Goal: Check status

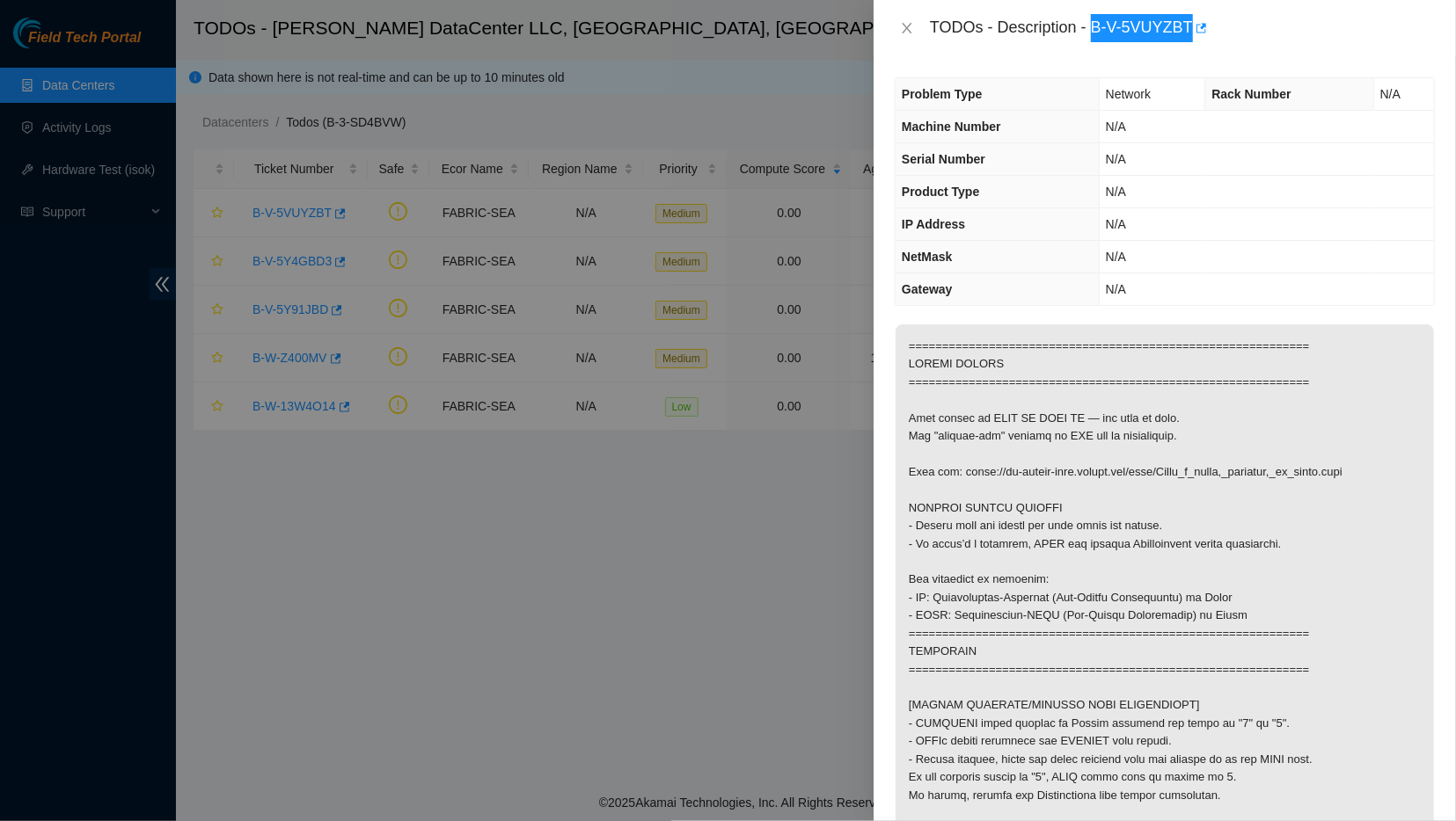
scroll to position [369, 0]
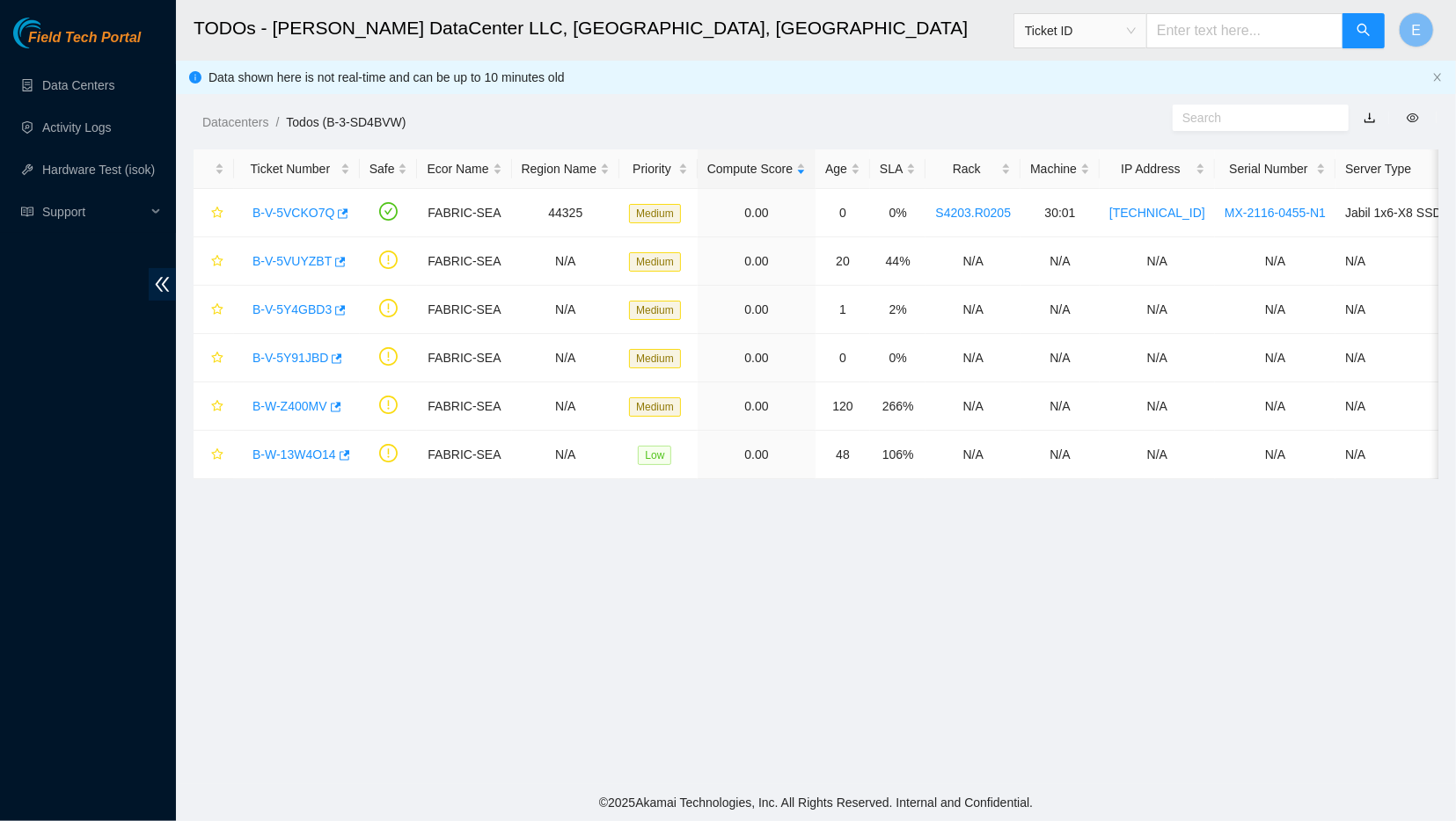
click at [1382, 572] on main "TODOs - Sabey DataCenter LLC, Tukwila, WA Ticket ID E Data shown here is not re…" at bounding box center [817, 392] width 1281 height 785
click at [311, 257] on link "B-V-5VUYZBT" at bounding box center [292, 260] width 79 height 14
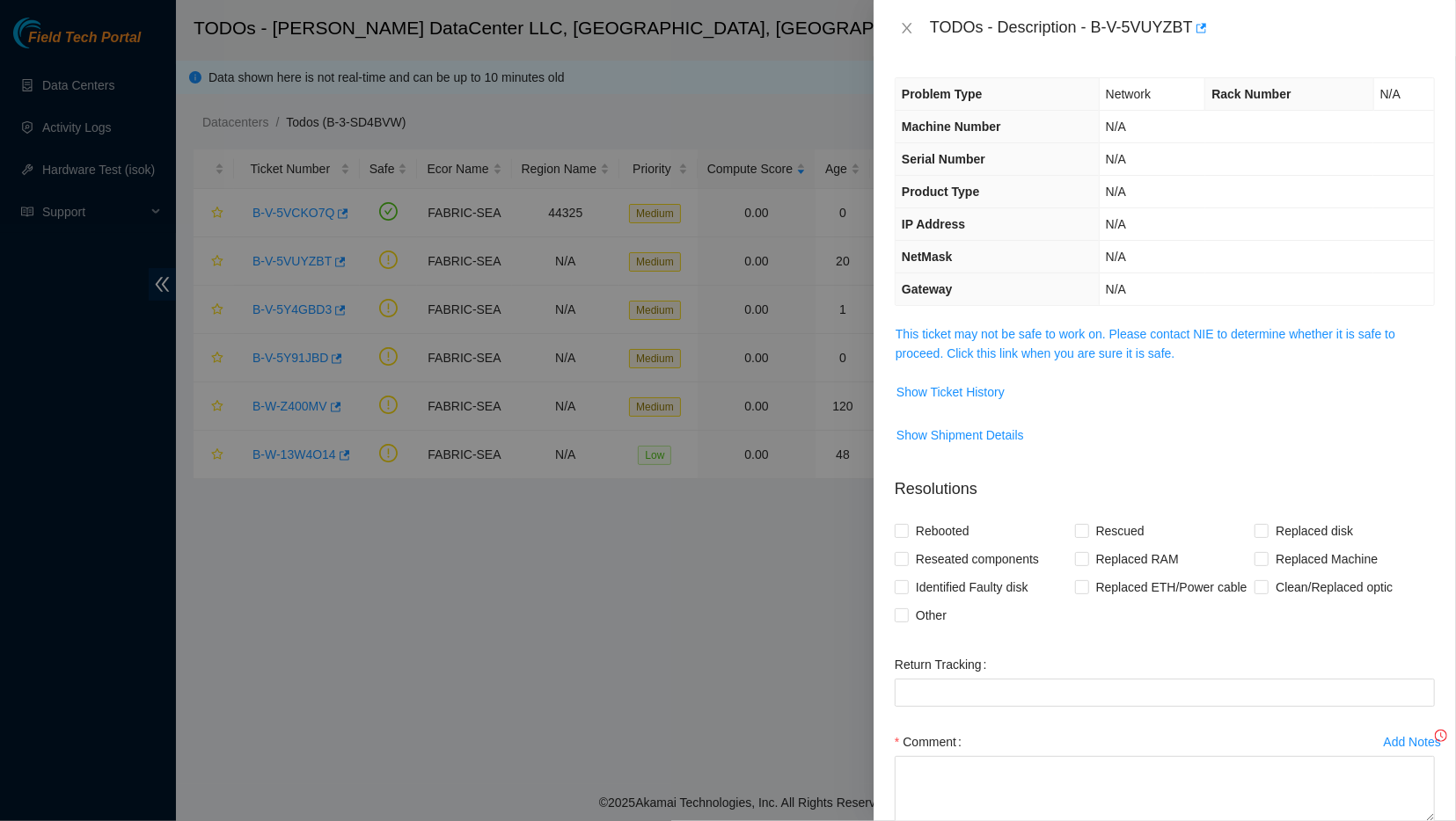
scroll to position [100, 0]
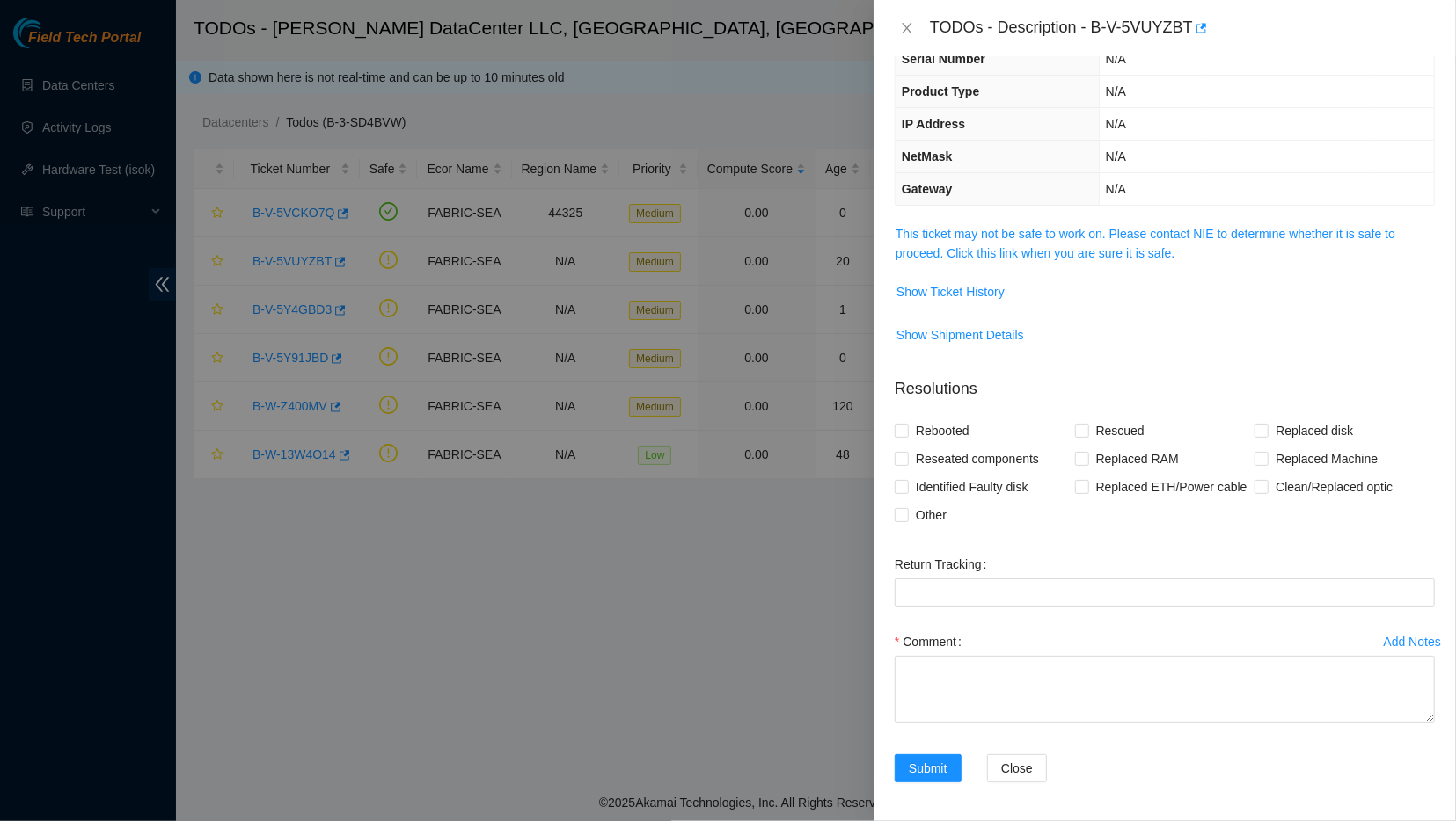
click at [961, 242] on span "This ticket may not be safe to work on. Please contact NIE to determine whether…" at bounding box center [1165, 243] width 539 height 38
click at [959, 227] on link "This ticket may not be safe to work on. Please contact NIE to determine whether…" at bounding box center [1145, 244] width 499 height 34
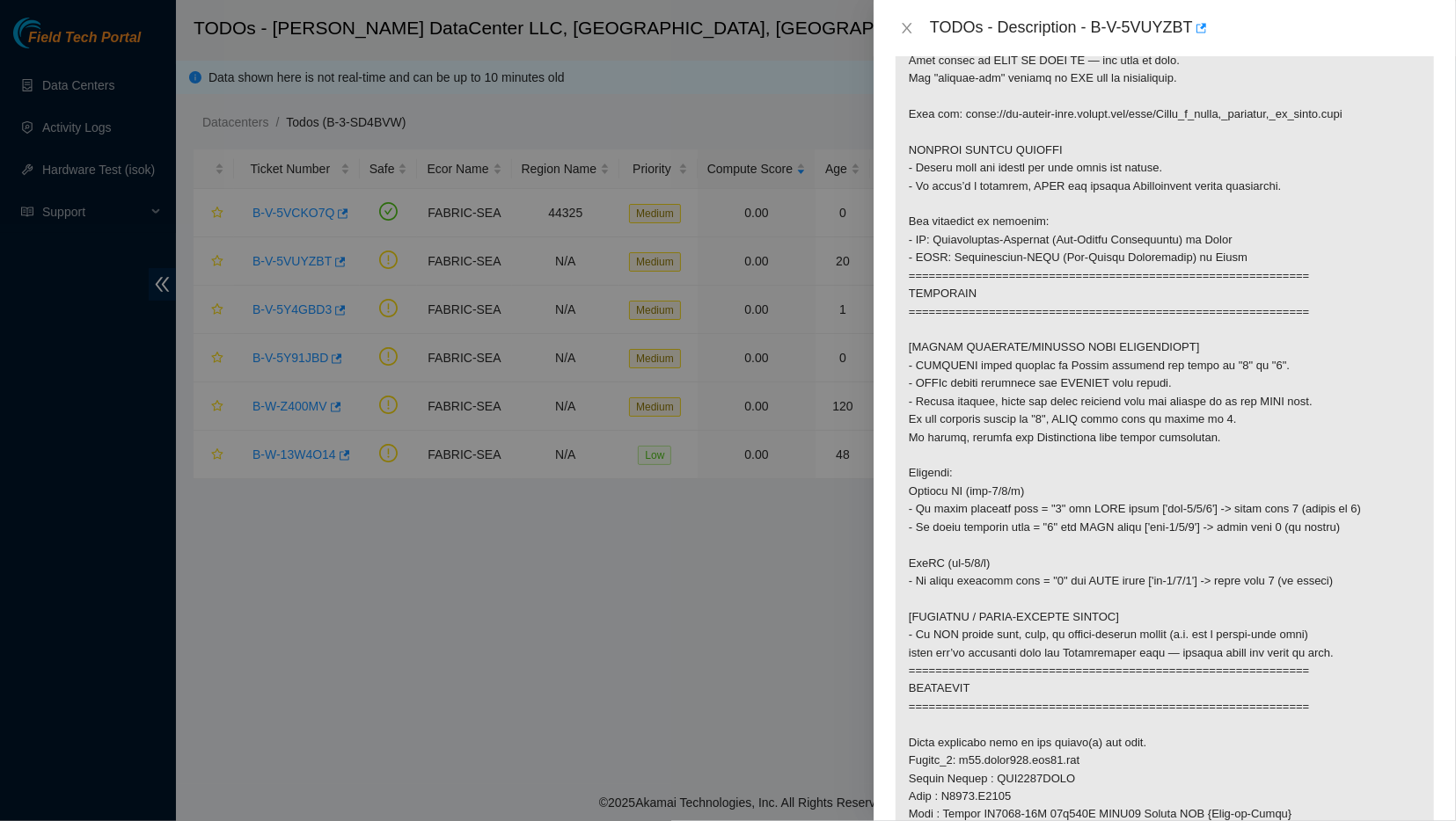
scroll to position [0, 0]
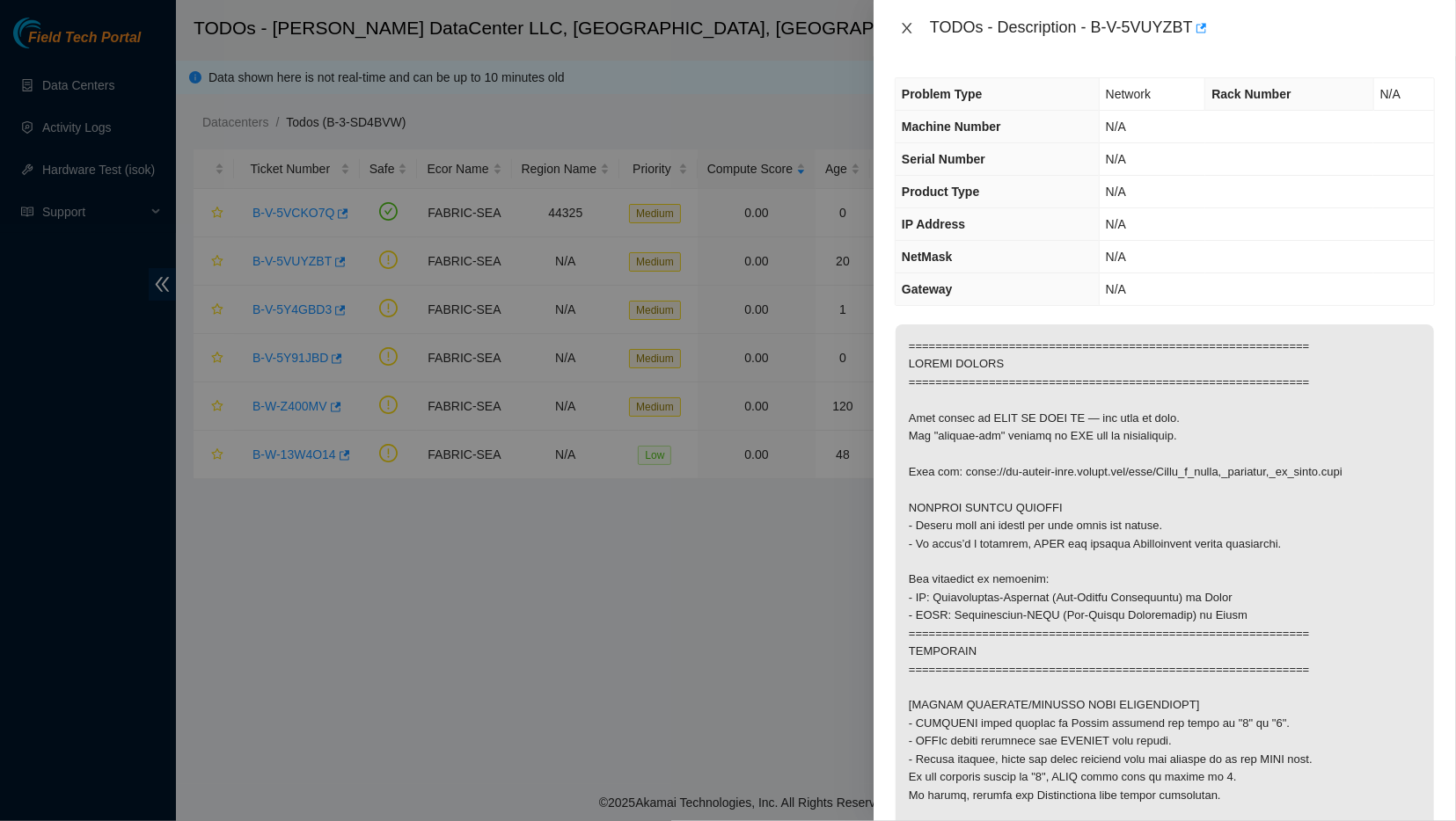
click at [900, 28] on icon "close" at bounding box center [906, 28] width 14 height 14
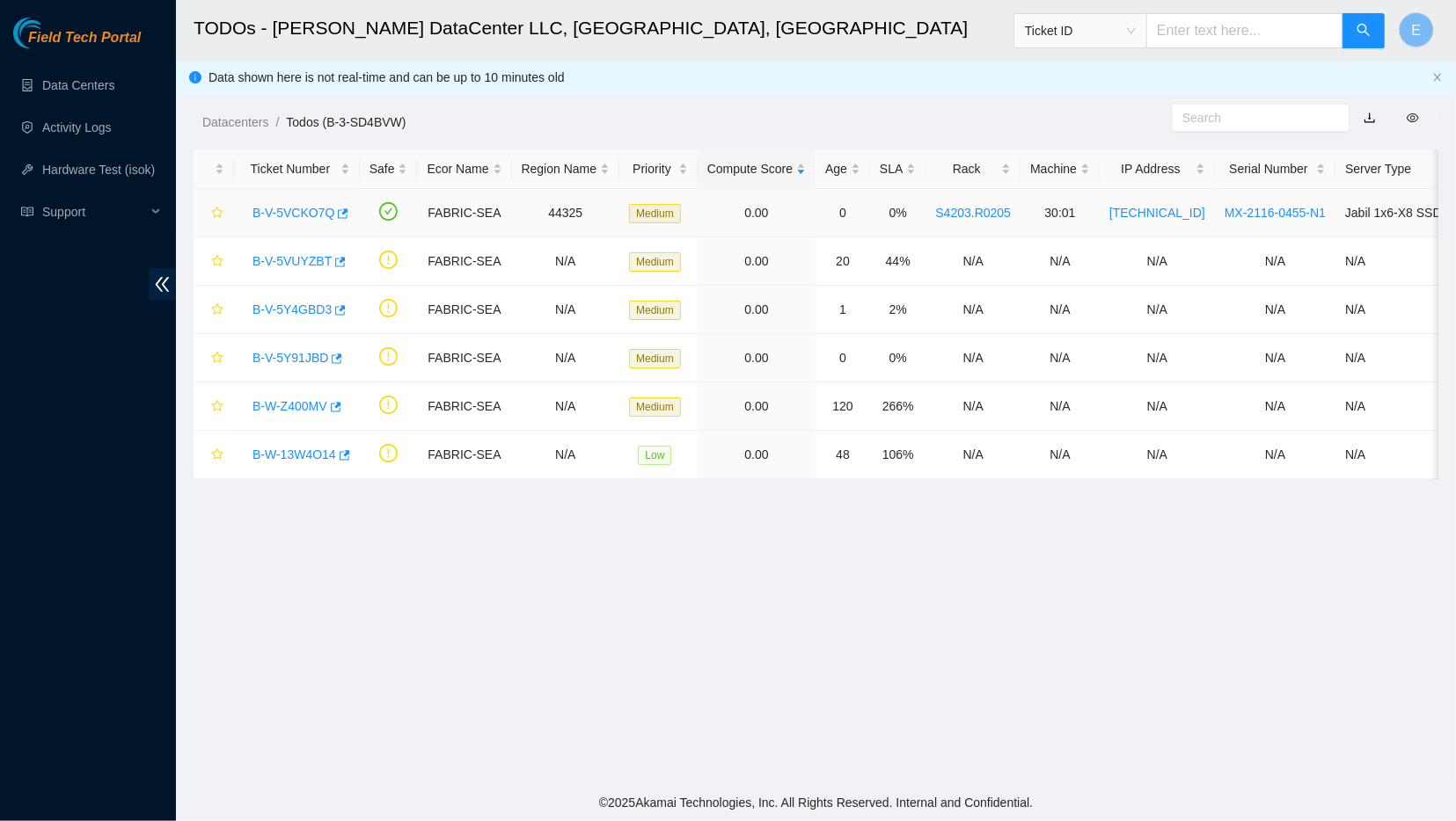
click at [300, 216] on link "B-V-5VCKO7Q" at bounding box center [294, 213] width 82 height 14
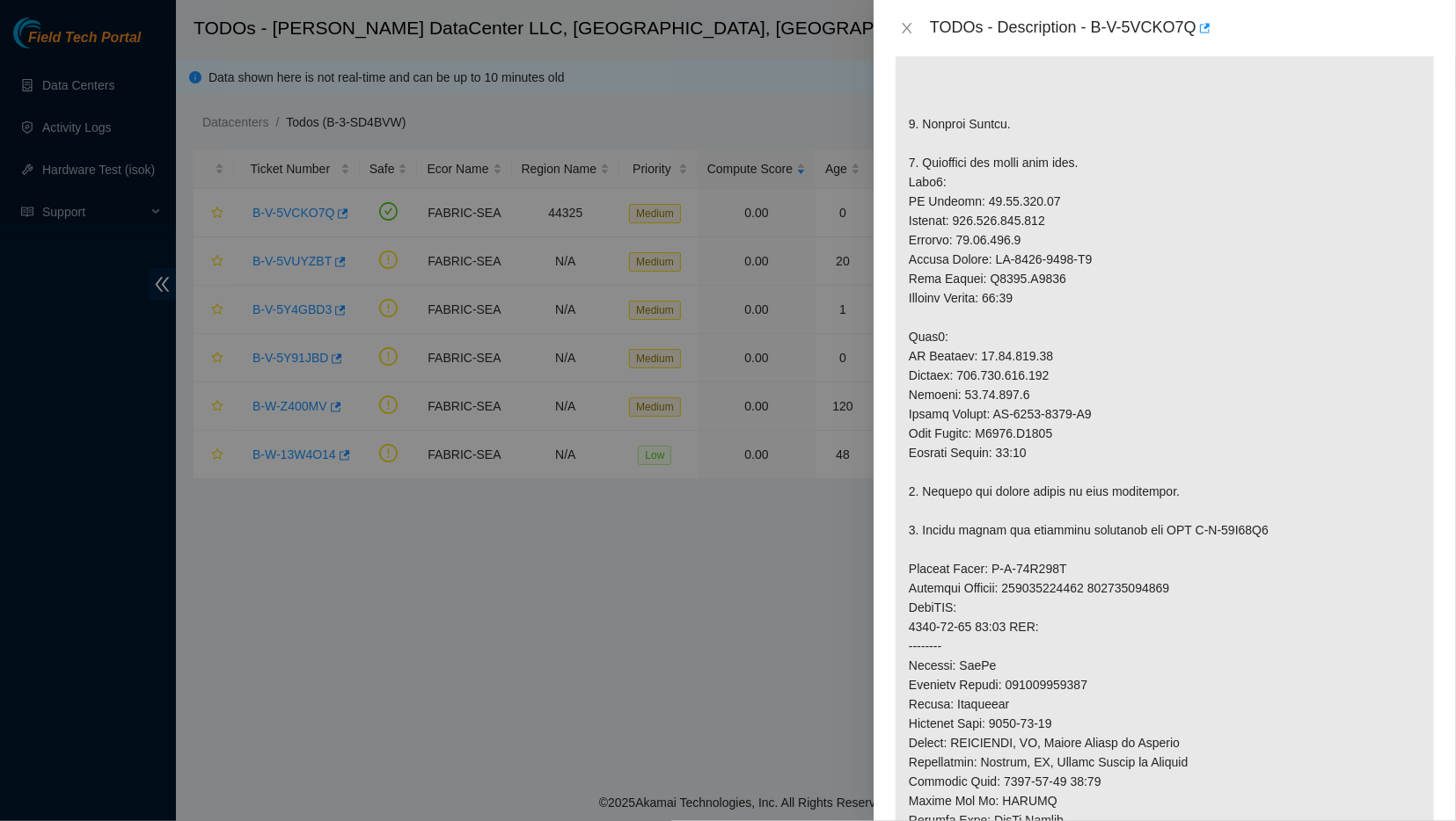
scroll to position [484, 0]
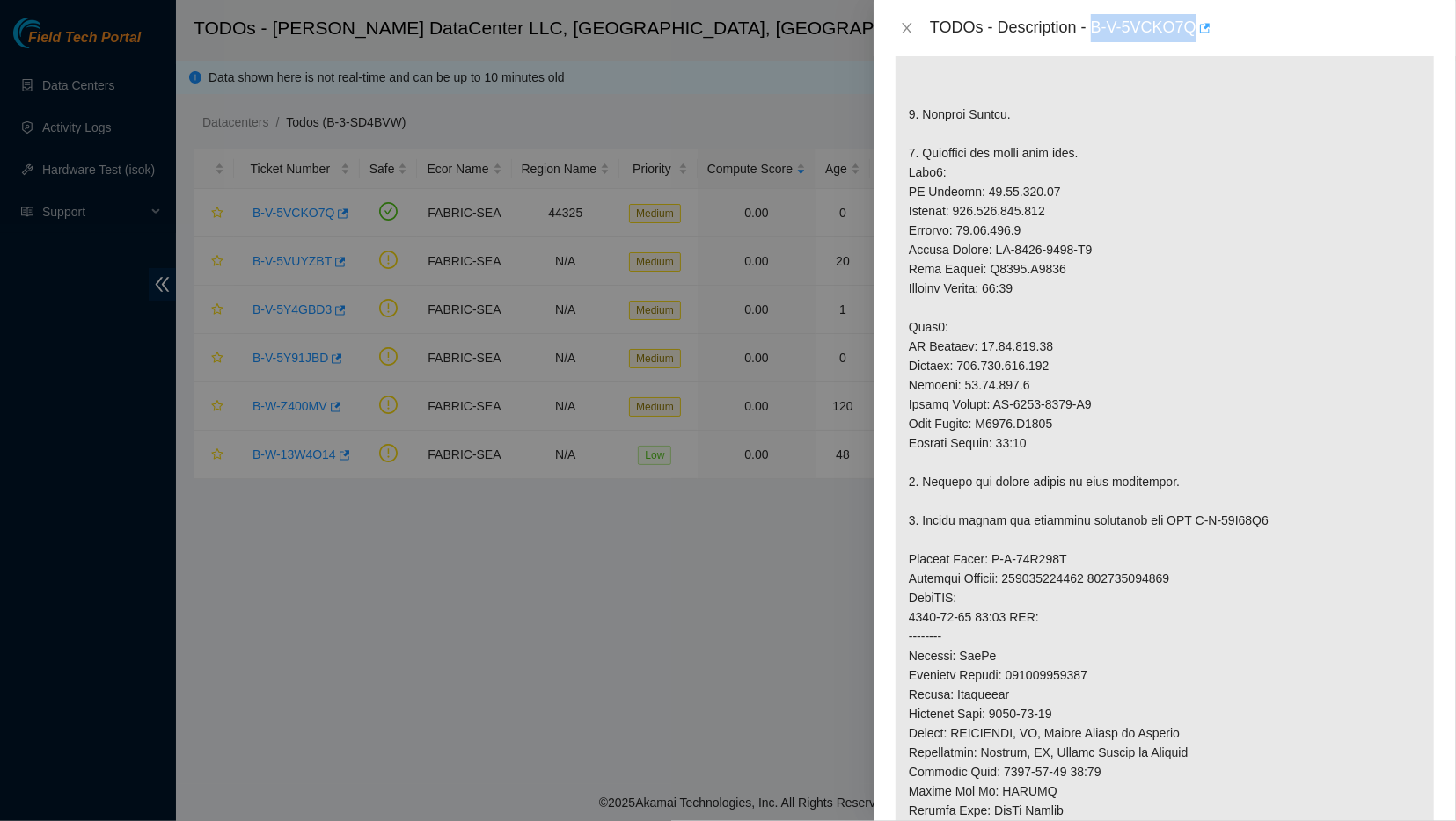
drag, startPoint x: 1086, startPoint y: 31, endPoint x: 1186, endPoint y: 38, distance: 100.2
click at [1186, 38] on div "TODOs - Description - B-V-5VCKO7Q" at bounding box center [1182, 28] width 505 height 28
copy div "B-V-5VCKO7Q"
